Goal: Information Seeking & Learning: Learn about a topic

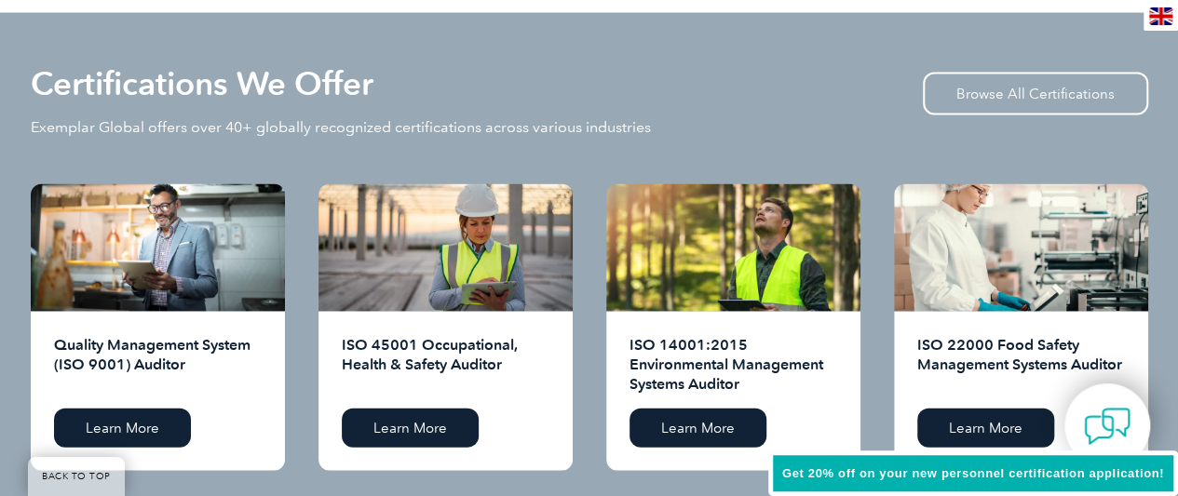
scroll to position [1863, 0]
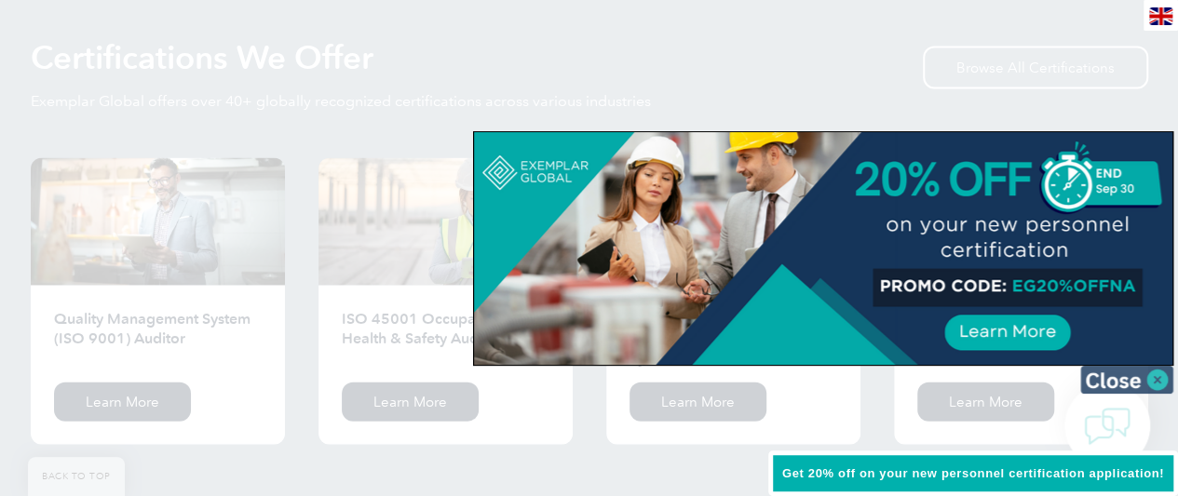
click at [1165, 387] on img at bounding box center [1126, 380] width 93 height 28
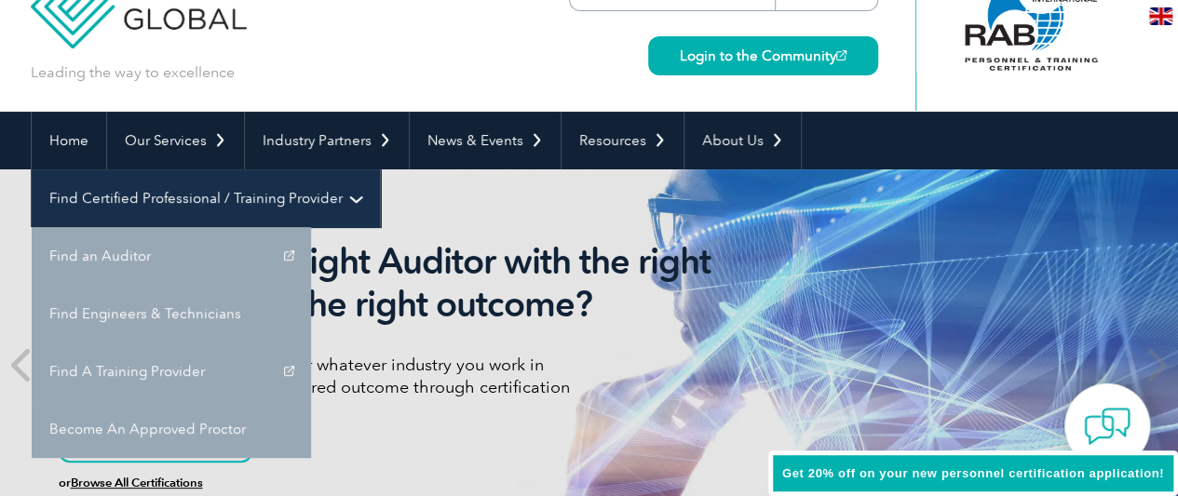
scroll to position [93, 0]
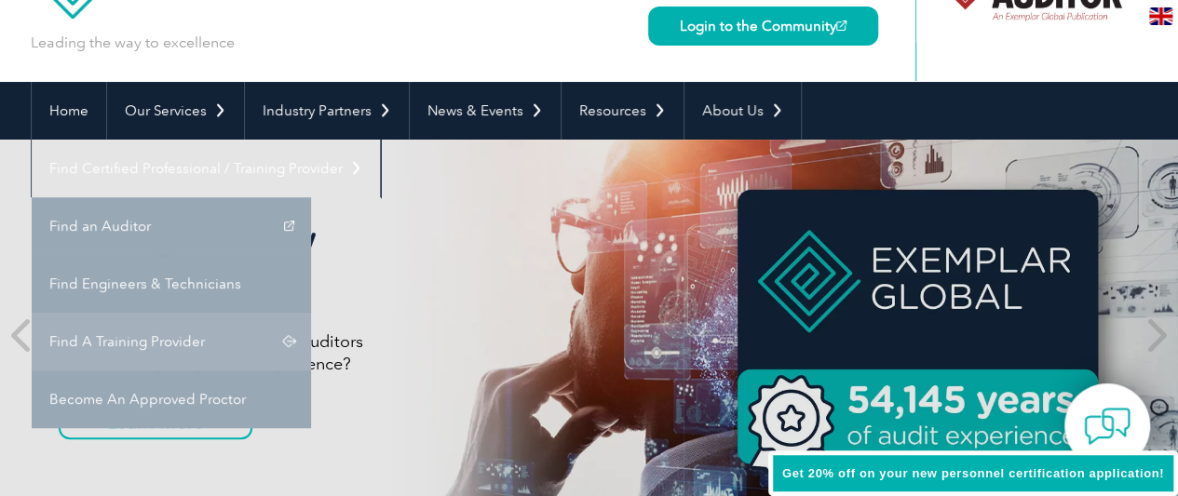
click at [311, 313] on link "Find A Training Provider" at bounding box center [171, 342] width 279 height 58
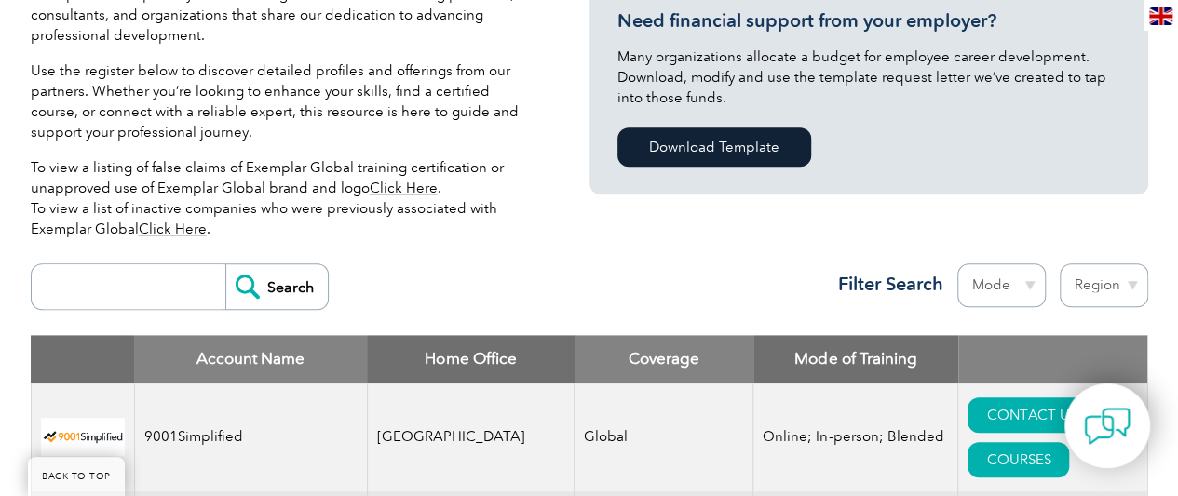
scroll to position [499, 0]
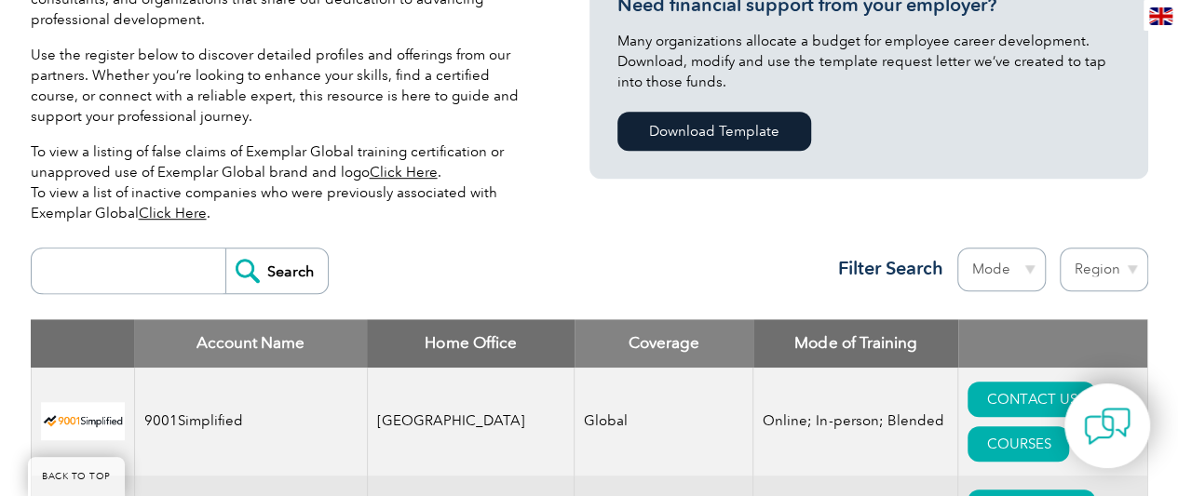
click at [1103, 278] on select "Region Australia Bahrain Bangladesh Brazil Canada Colombia Dominican Republic E…" at bounding box center [1104, 270] width 88 height 44
select select "Malaysia"
click at [1060, 248] on select "Region Australia Bahrain Bangladesh Brazil Canada Colombia Dominican Republic E…" at bounding box center [1104, 270] width 88 height 44
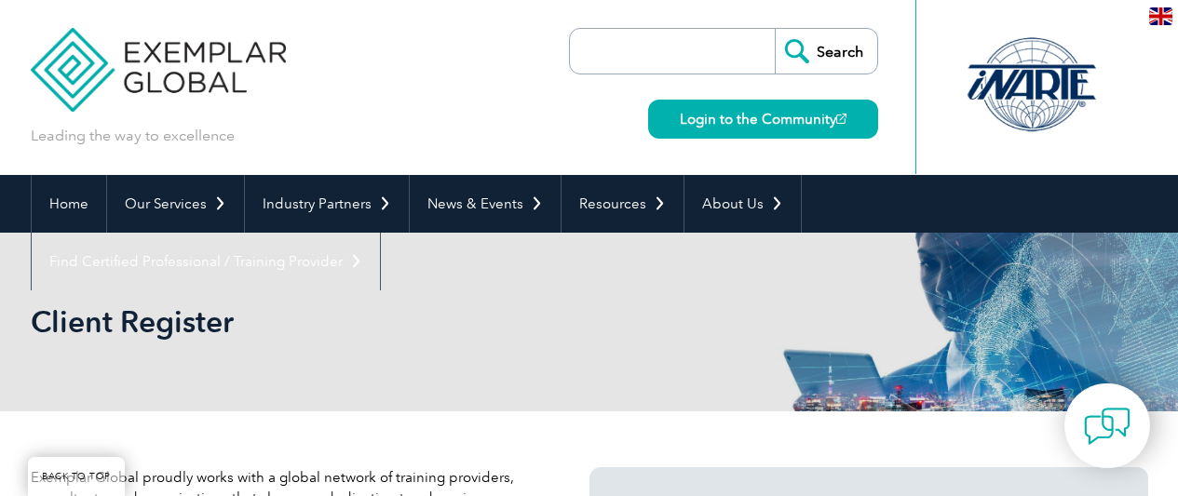
select select "[GEOGRAPHIC_DATA]"
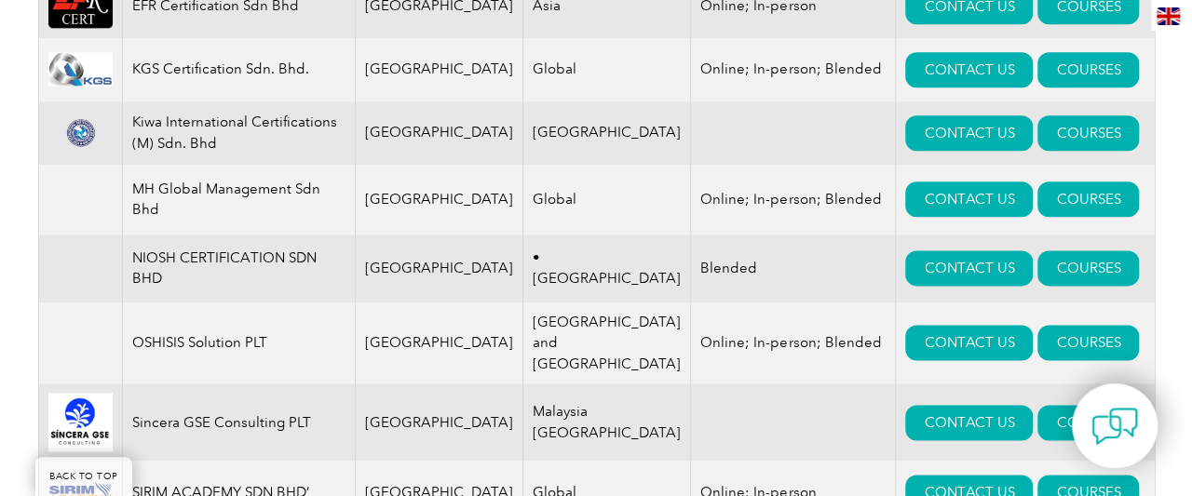
scroll to position [1118, 0]
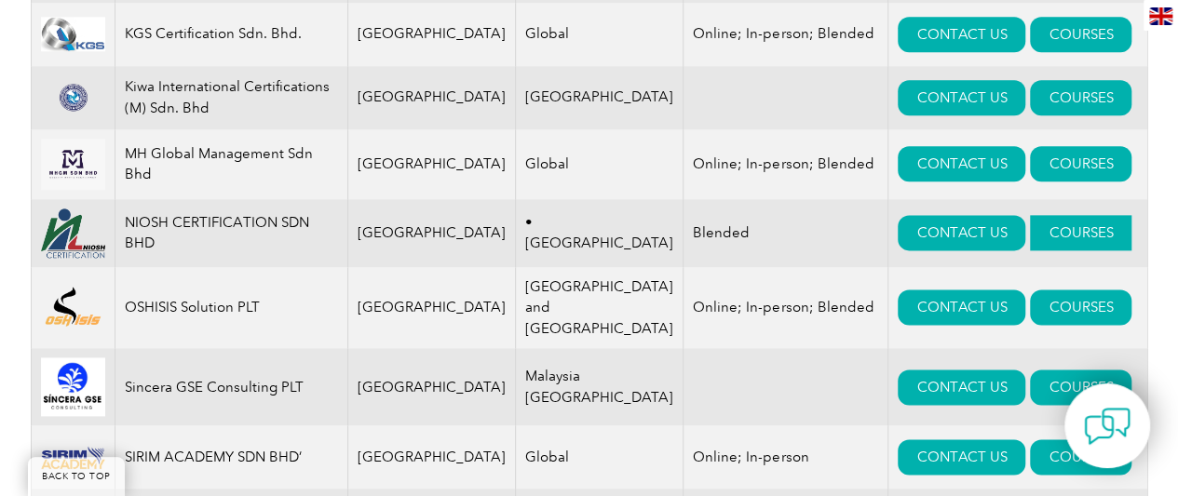
click at [1037, 239] on link "COURSES" at bounding box center [1081, 232] width 102 height 35
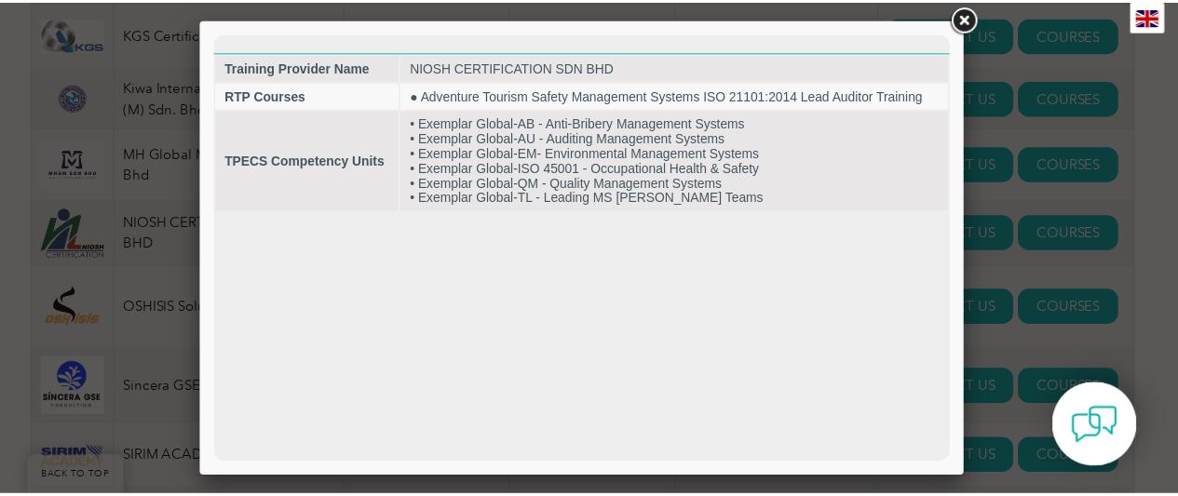
scroll to position [0, 0]
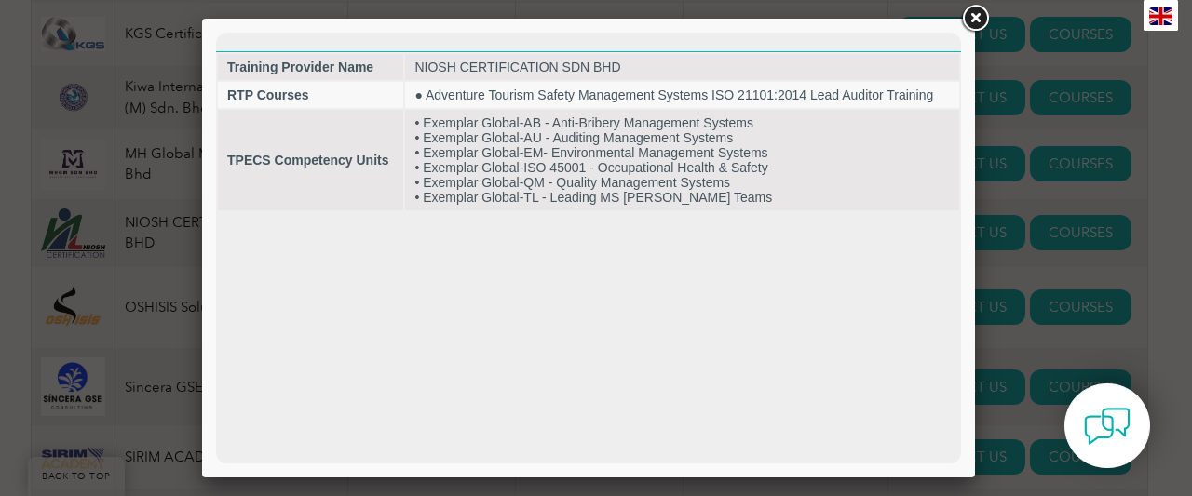
click at [972, 23] on link at bounding box center [975, 19] width 34 height 34
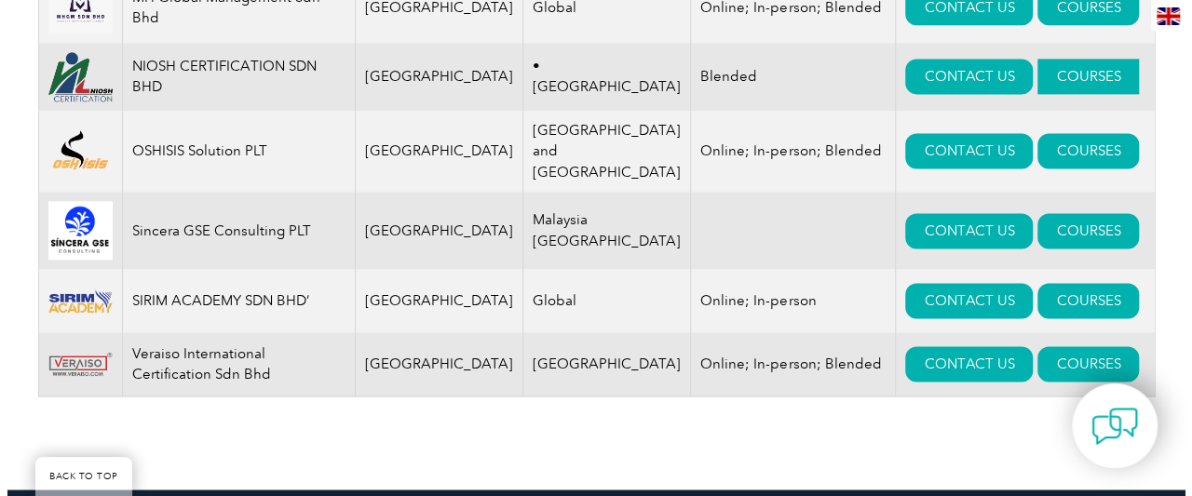
scroll to position [1304, 0]
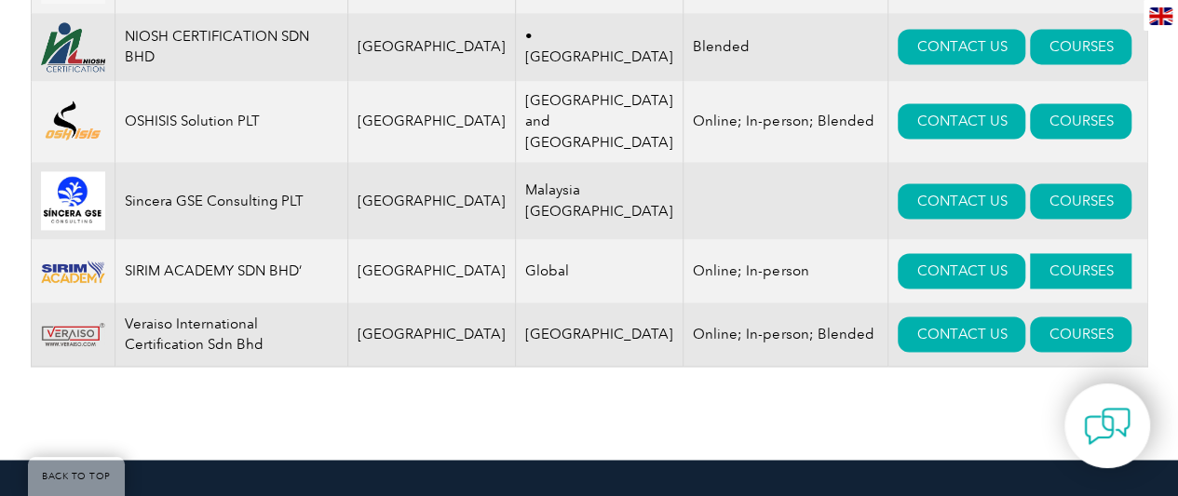
click at [1030, 268] on link "COURSES" at bounding box center [1081, 270] width 102 height 35
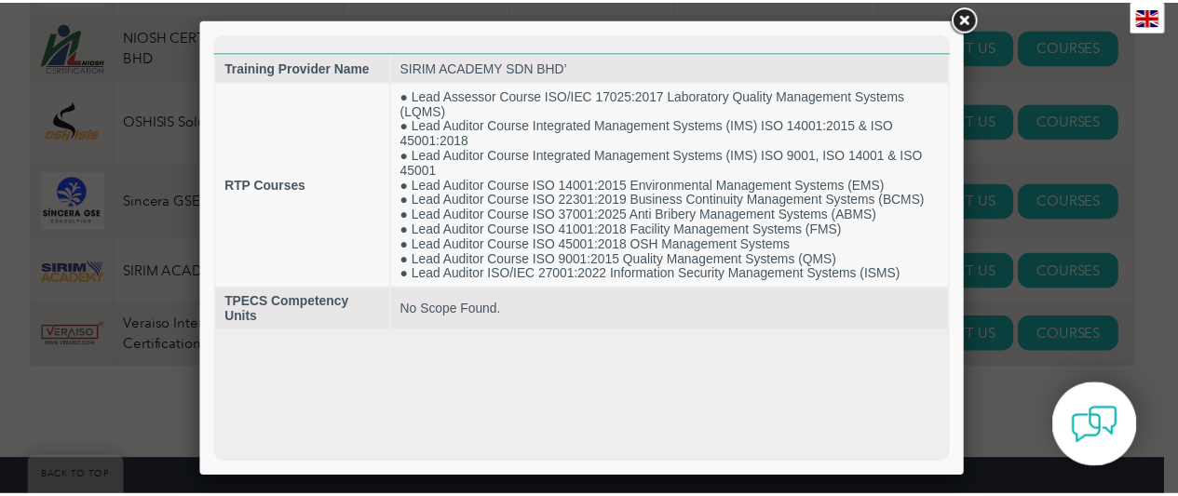
scroll to position [0, 0]
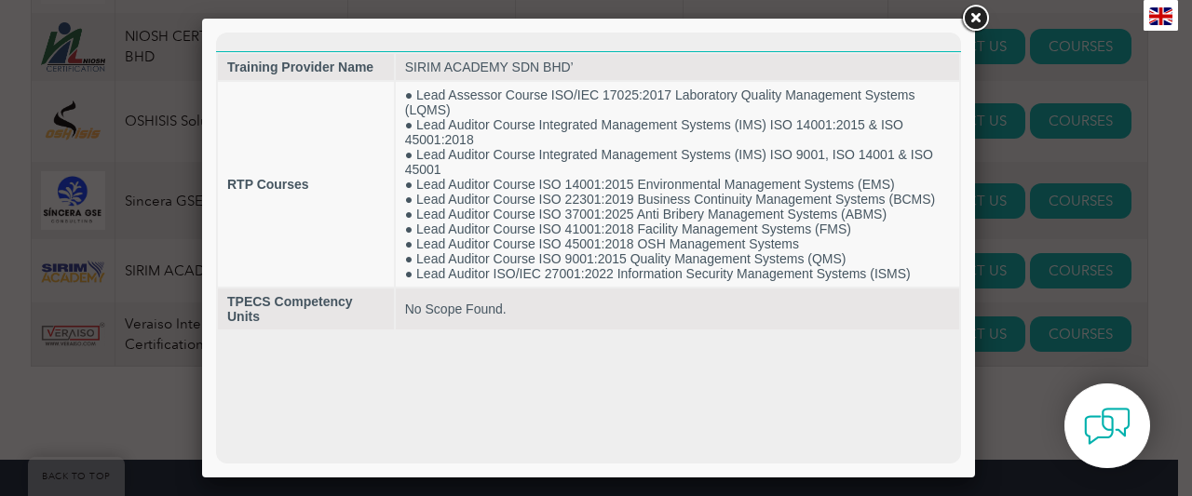
click at [972, 30] on link at bounding box center [975, 19] width 34 height 34
